Goal: Information Seeking & Learning: Learn about a topic

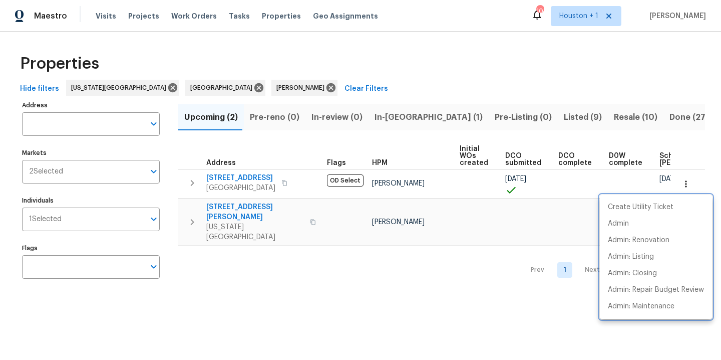
click at [415, 54] on div at bounding box center [360, 180] width 721 height 360
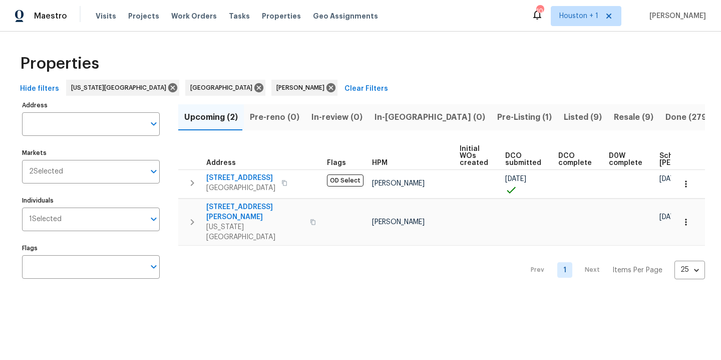
click at [497, 118] on span "Pre-Listing (1)" at bounding box center [524, 117] width 55 height 14
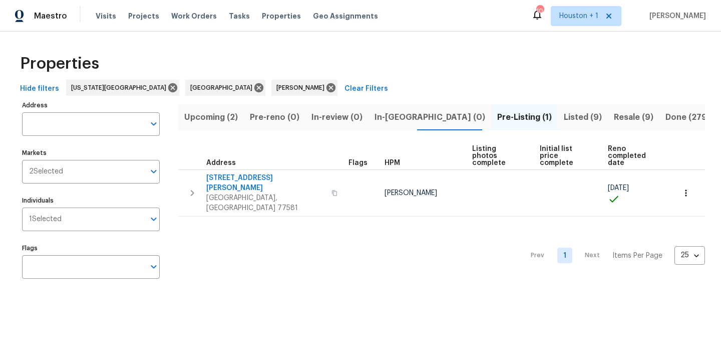
click at [421, 60] on div "Properties" at bounding box center [360, 64] width 689 height 32
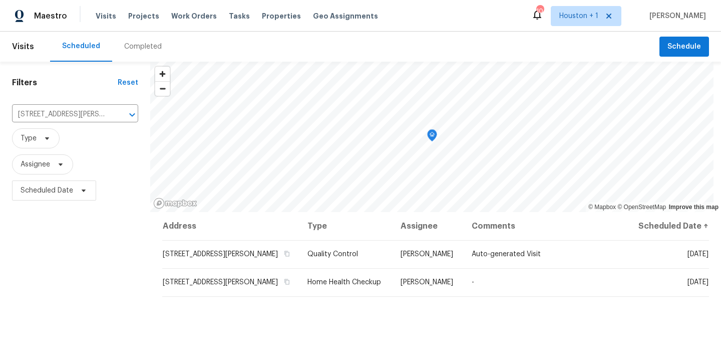
click at [127, 48] on div "Completed" at bounding box center [143, 47] width 38 height 10
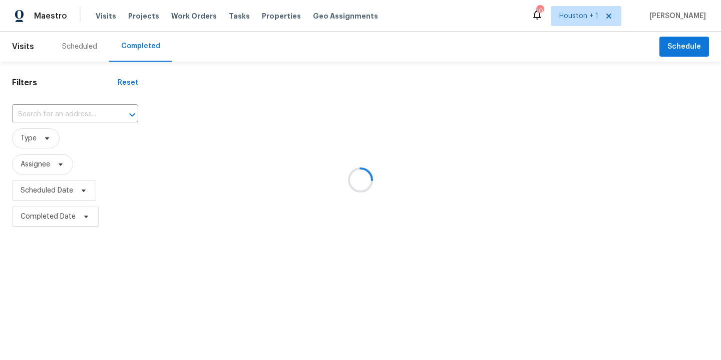
click at [80, 113] on div at bounding box center [360, 180] width 721 height 360
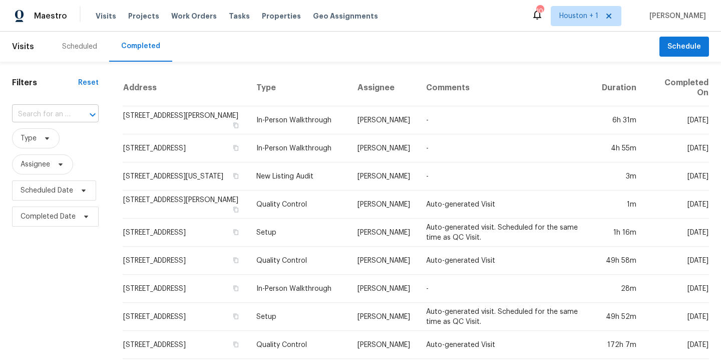
click at [78, 113] on div at bounding box center [86, 115] width 26 height 14
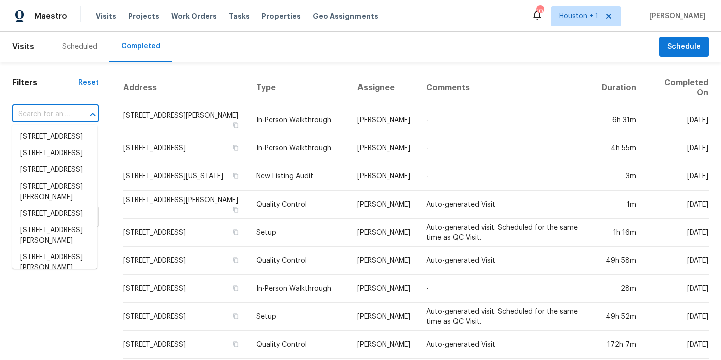
click at [78, 113] on div at bounding box center [86, 115] width 26 height 14
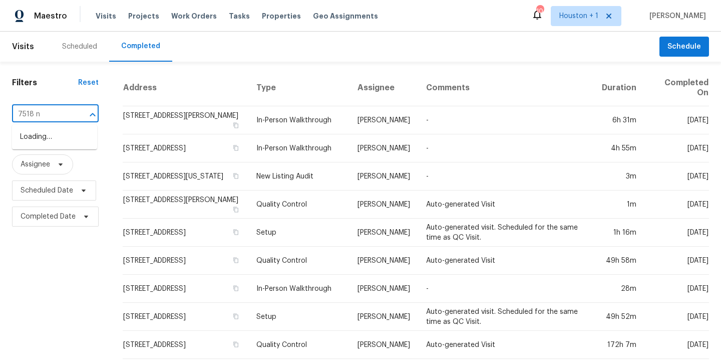
type input "7518 nw"
click at [38, 156] on li "7518 NW 76th Pl, Kansas City, MO 64152" at bounding box center [54, 142] width 85 height 27
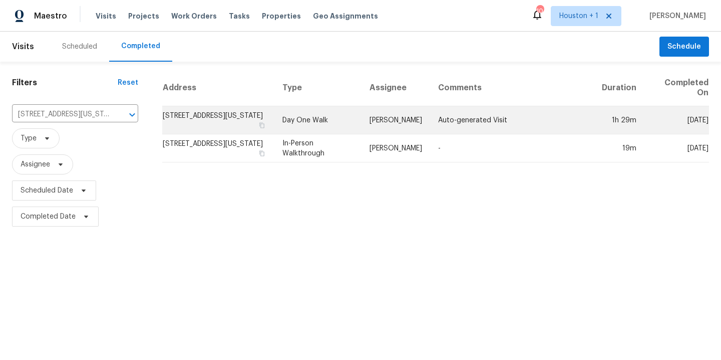
click at [456, 119] on td "Auto-generated Visit" at bounding box center [512, 120] width 164 height 28
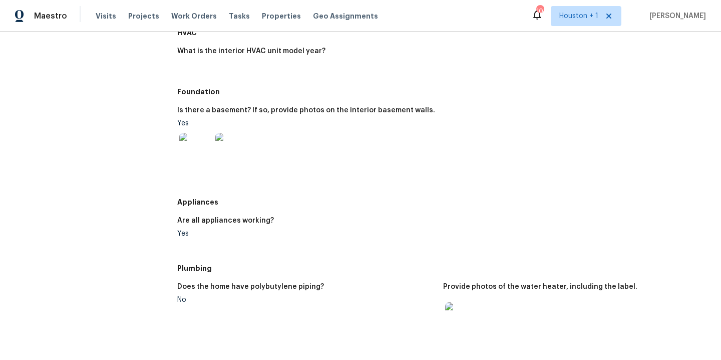
scroll to position [210, 0]
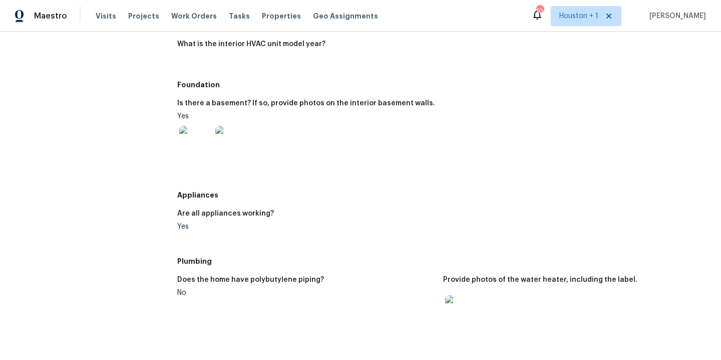
click at [196, 140] on img at bounding box center [195, 142] width 32 height 32
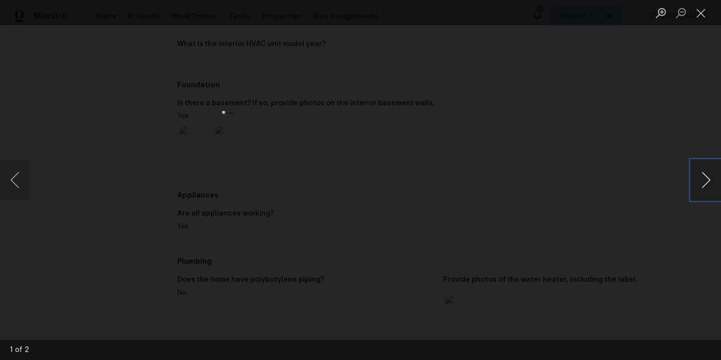
click at [702, 181] on button "Next image" at bounding box center [706, 180] width 30 height 40
click at [653, 127] on div "Lightbox" at bounding box center [360, 180] width 721 height 360
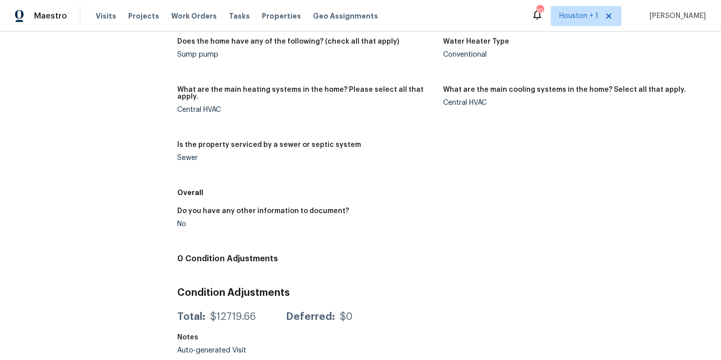
scroll to position [0, 0]
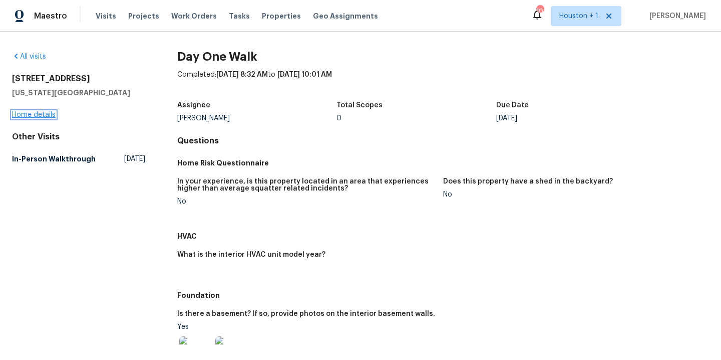
click at [28, 114] on link "Home details" at bounding box center [34, 114] width 44 height 7
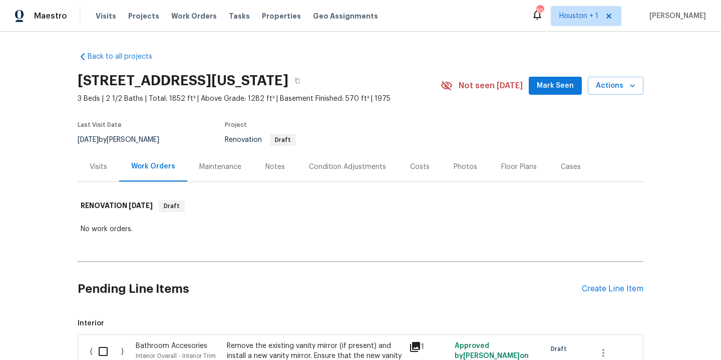
click at [258, 167] on div "Notes" at bounding box center [275, 167] width 44 height 30
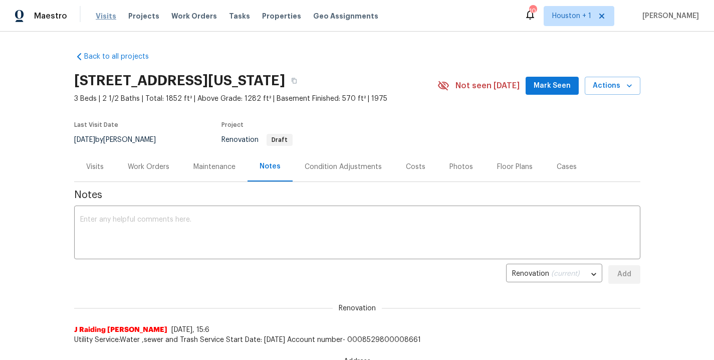
click at [102, 17] on span "Visits" at bounding box center [106, 16] width 21 height 10
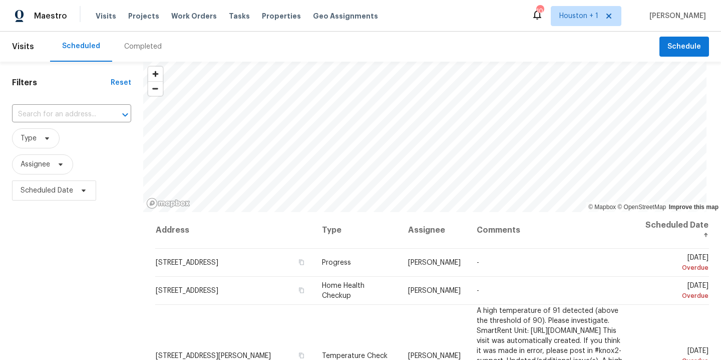
click at [144, 48] on div "Completed" at bounding box center [143, 47] width 38 height 10
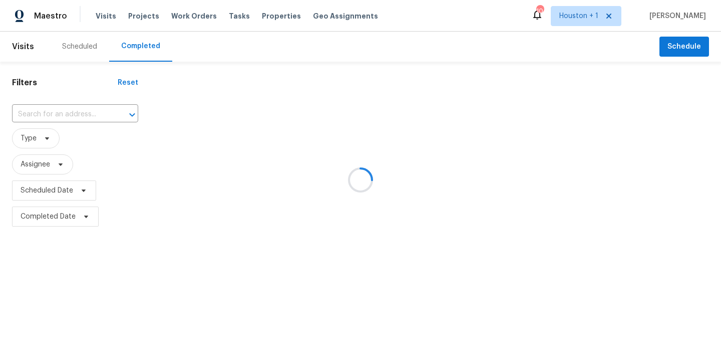
click at [46, 117] on div at bounding box center [360, 180] width 721 height 360
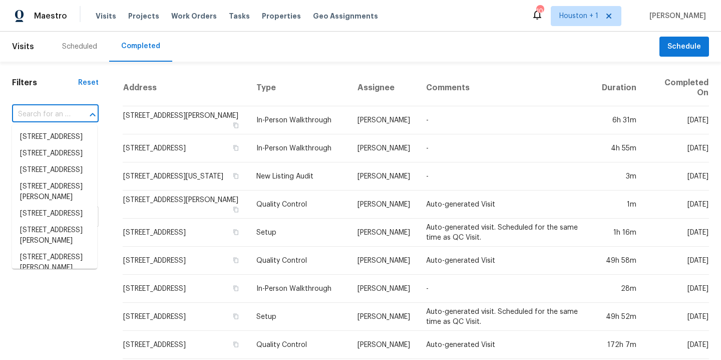
click at [43, 117] on input "text" at bounding box center [41, 115] width 59 height 16
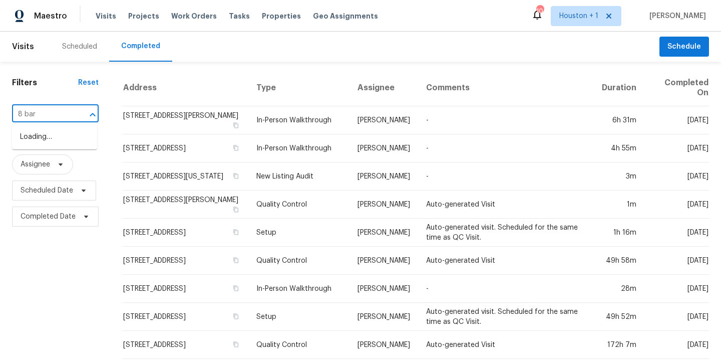
type input "8 bart"
click at [20, 142] on li "8 Bart St, Buckner, MO 64016" at bounding box center [54, 148] width 85 height 38
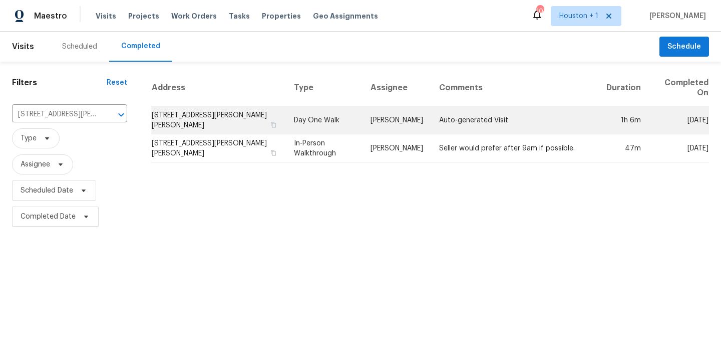
click at [470, 119] on td "Auto-generated Visit" at bounding box center [514, 120] width 167 height 28
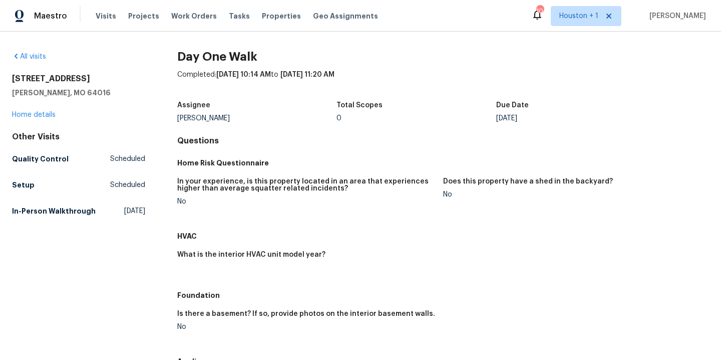
click at [39, 118] on div "8 Bart St Buckner, MO 64016 Home details" at bounding box center [78, 97] width 133 height 46
click at [39, 115] on link "Home details" at bounding box center [34, 114] width 44 height 7
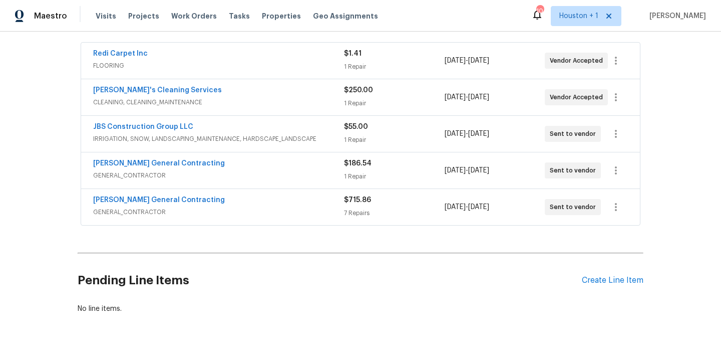
scroll to position [116, 0]
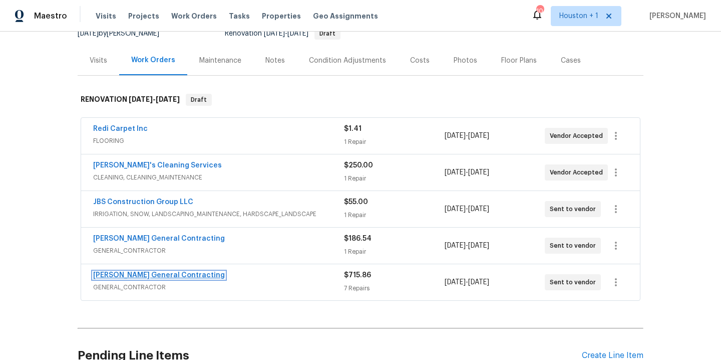
click at [140, 272] on link "Nicholson General Contracting" at bounding box center [159, 275] width 132 height 7
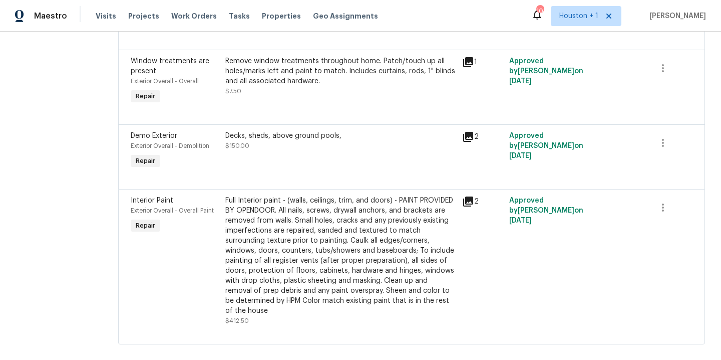
scroll to position [554, 0]
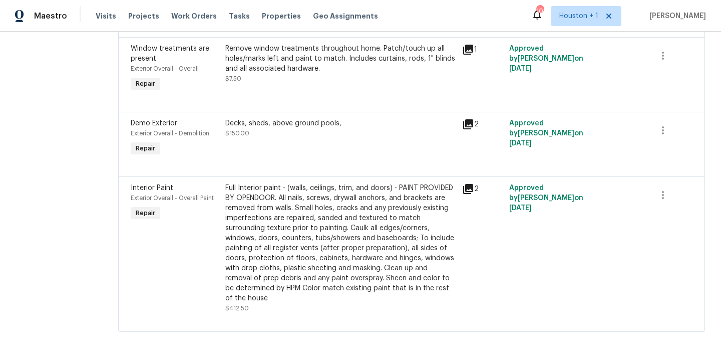
click at [324, 213] on div "Full Interior paint - (walls, ceilings, trim, and doors) - PAINT PROVIDED BY OP…" at bounding box center [340, 243] width 231 height 120
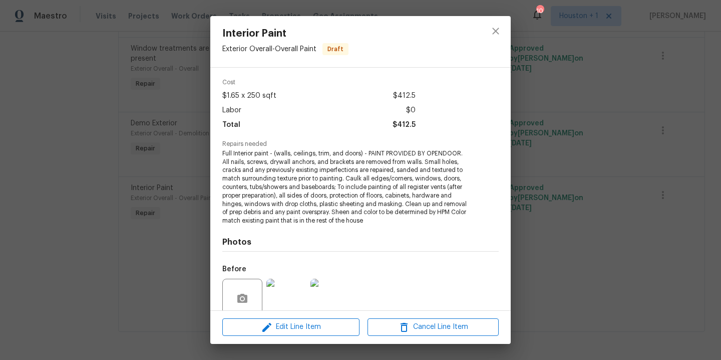
scroll to position [35, 0]
click at [496, 29] on icon "close" at bounding box center [496, 31] width 12 height 12
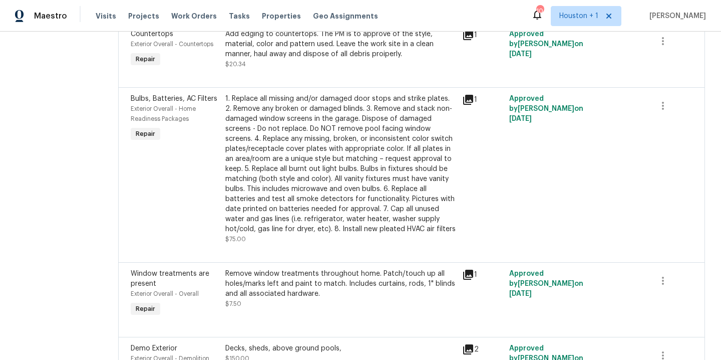
scroll to position [0, 0]
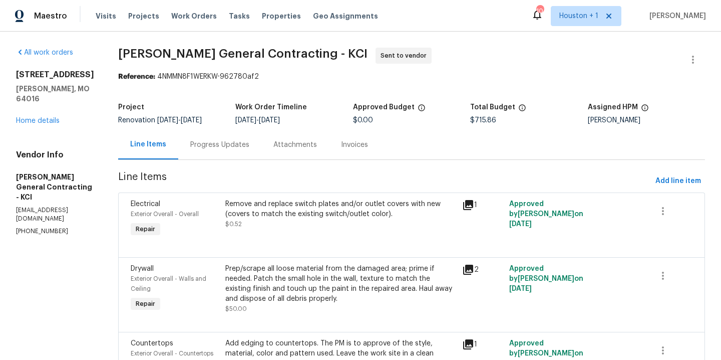
click at [39, 115] on div "8 Bart St Buckner, MO 64016 Home details" at bounding box center [55, 98] width 78 height 56
click at [37, 117] on link "Home details" at bounding box center [38, 120] width 44 height 7
